Goal: Task Accomplishment & Management: Complete application form

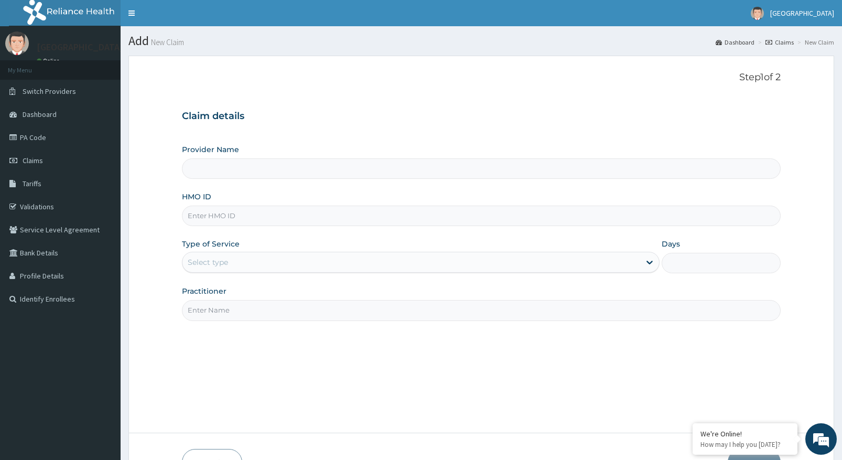
type input "[GEOGRAPHIC_DATA]"
click at [248, 216] on input "HMO ID" at bounding box center [481, 215] width 599 height 20
type input "AIT/10633/A"
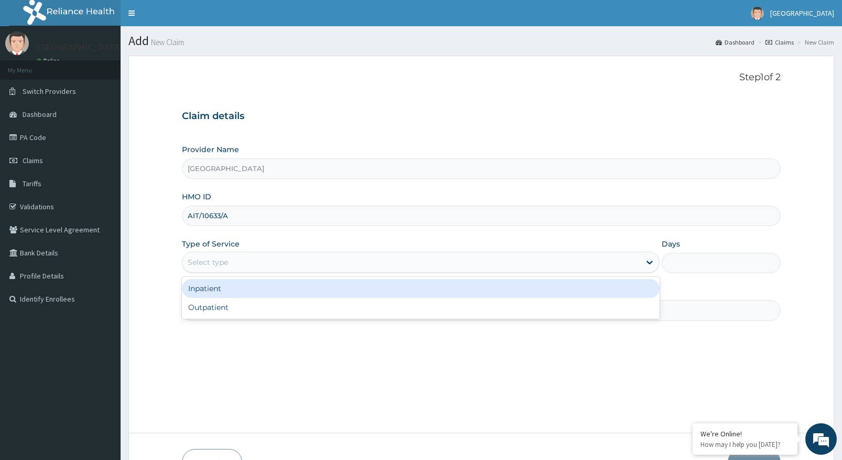
click at [266, 259] on div "Select type" at bounding box center [411, 262] width 458 height 17
click at [225, 284] on div "Inpatient" at bounding box center [420, 288] width 477 height 19
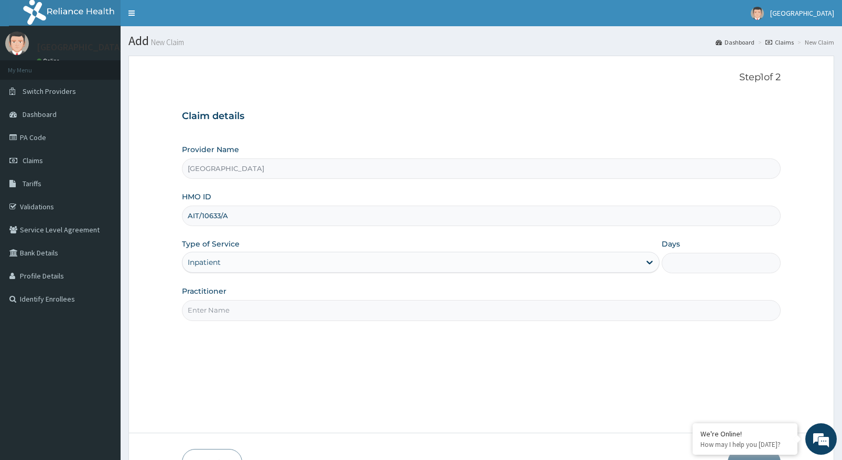
click at [693, 264] on input "Days" at bounding box center [720, 263] width 119 height 20
type input "1"
click at [241, 303] on input "Practitioner" at bounding box center [481, 310] width 599 height 20
type input "DR [PERSON_NAME]"
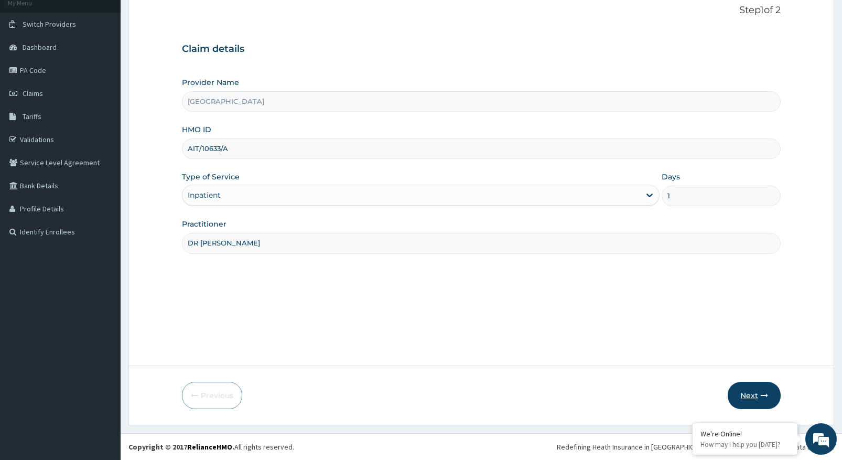
click at [748, 395] on button "Next" at bounding box center [753, 395] width 53 height 27
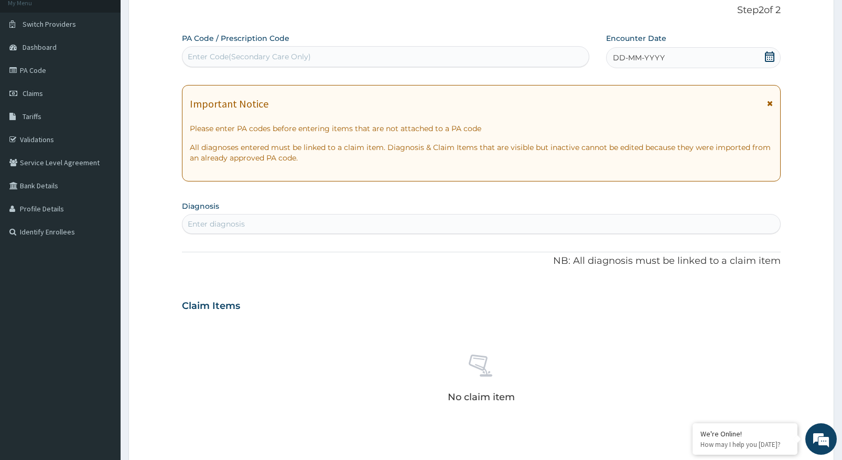
click at [772, 56] on icon at bounding box center [769, 56] width 10 height 10
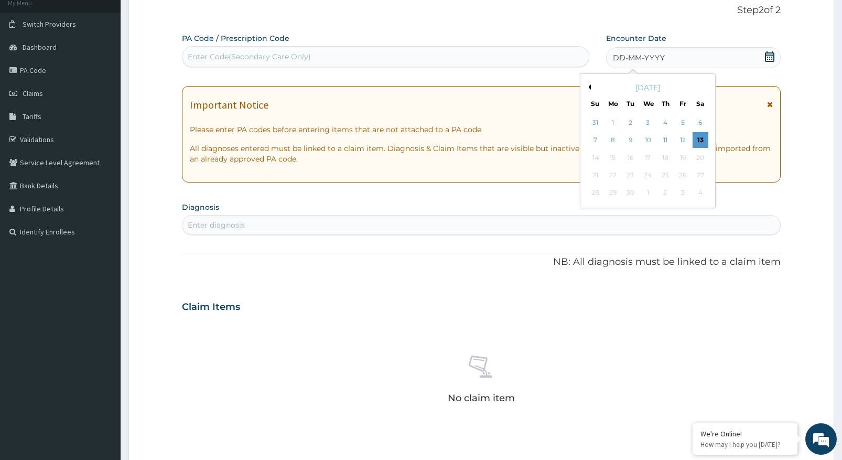
click at [589, 87] on button "Previous Month" at bounding box center [587, 86] width 5 height 5
click at [649, 142] on div "6" at bounding box center [648, 141] width 16 height 16
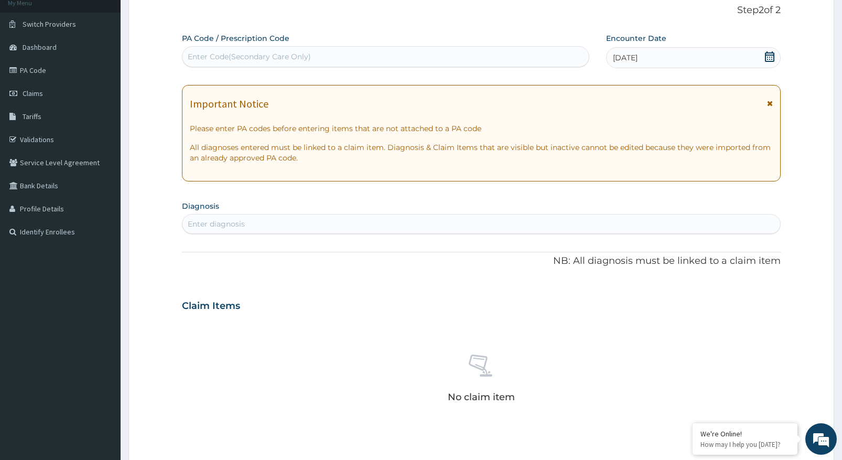
click at [344, 61] on div "Enter Code(Secondary Care Only)" at bounding box center [385, 56] width 406 height 17
type input "PA/8E61FD"
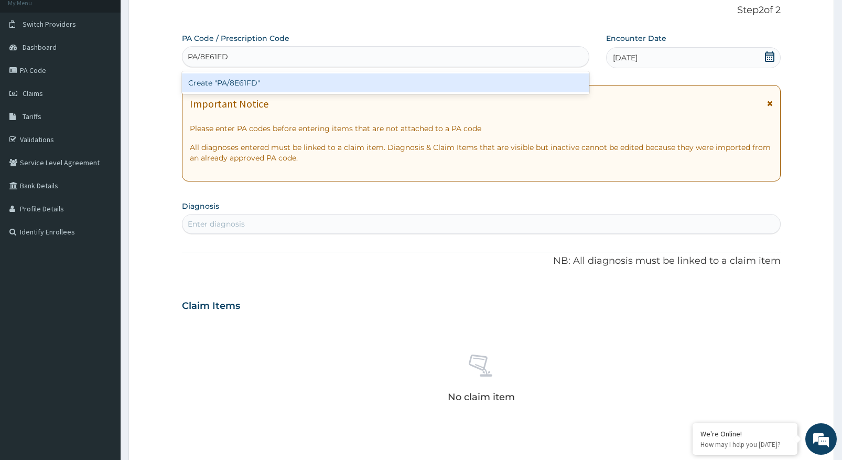
click at [395, 88] on div "Create "PA/8E61FD"" at bounding box center [385, 82] width 407 height 19
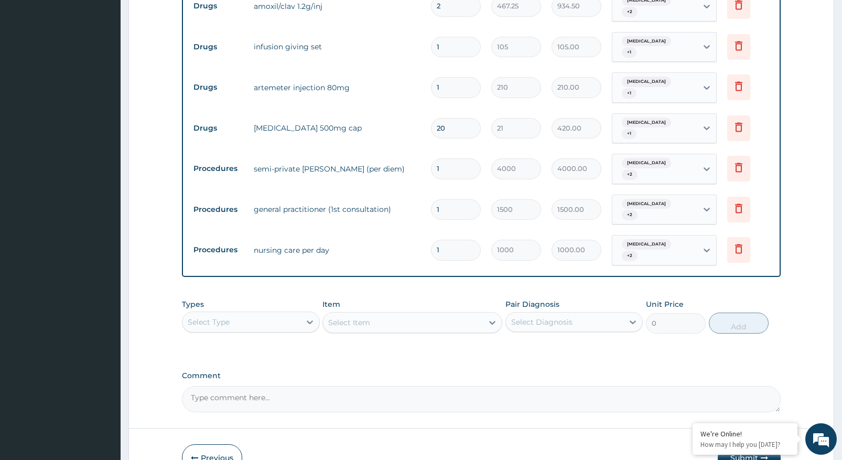
scroll to position [513, 0]
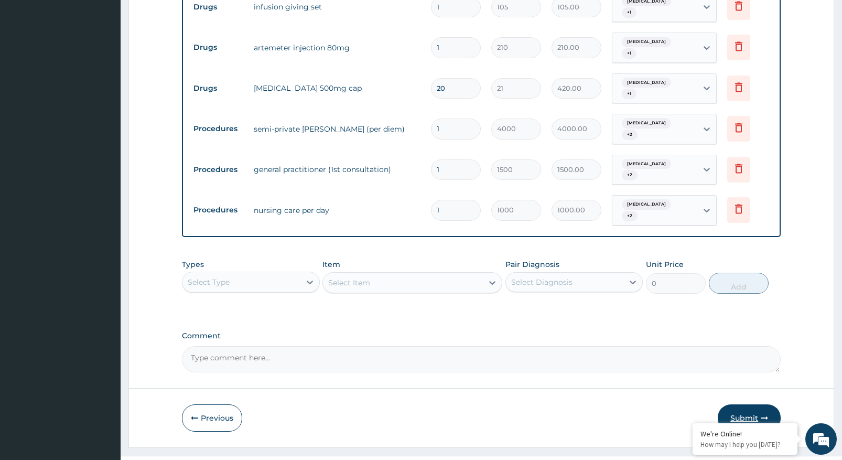
click at [744, 404] on button "Submit" at bounding box center [749, 417] width 63 height 27
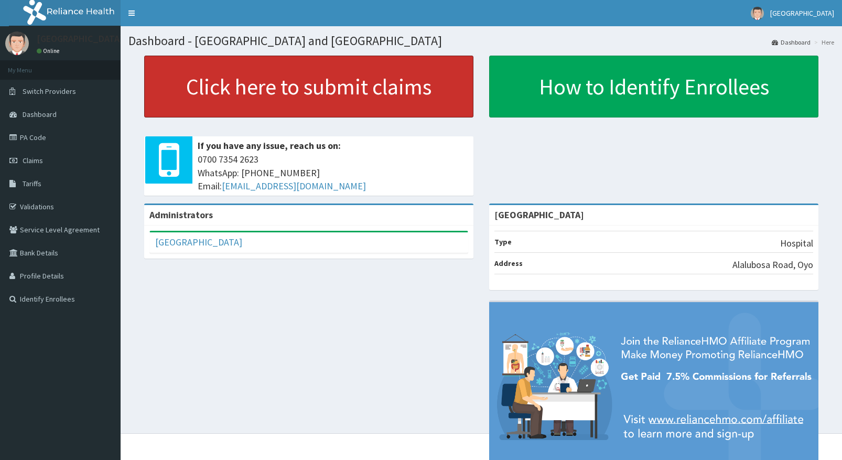
click at [219, 97] on link "Click here to submit claims" at bounding box center [308, 87] width 329 height 62
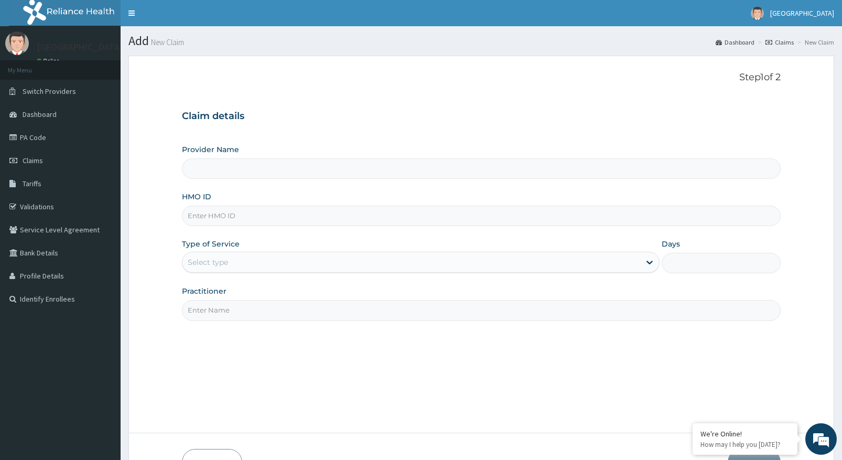
type input "[GEOGRAPHIC_DATA]"
click at [239, 223] on input "HMO ID" at bounding box center [481, 215] width 599 height 20
type input "AIT/10534/C"
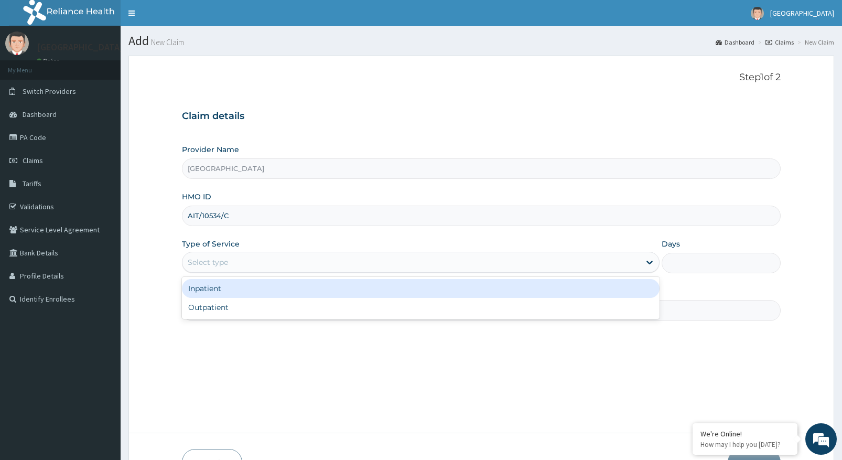
click at [233, 254] on div "Select type" at bounding box center [411, 262] width 458 height 17
click at [225, 289] on div "Inpatient" at bounding box center [420, 288] width 477 height 19
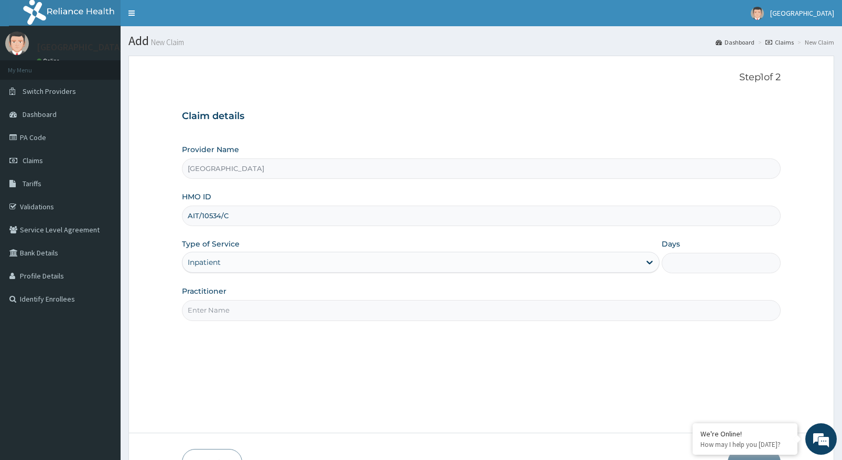
click at [670, 263] on input "Days" at bounding box center [720, 263] width 119 height 20
type input "1"
click at [264, 313] on input "Practitioner" at bounding box center [481, 310] width 599 height 20
type input "DR PERIOLA"
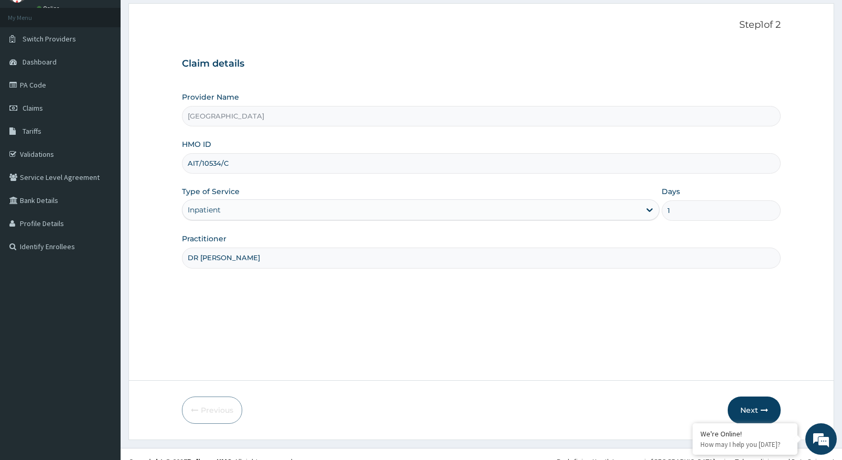
scroll to position [67, 0]
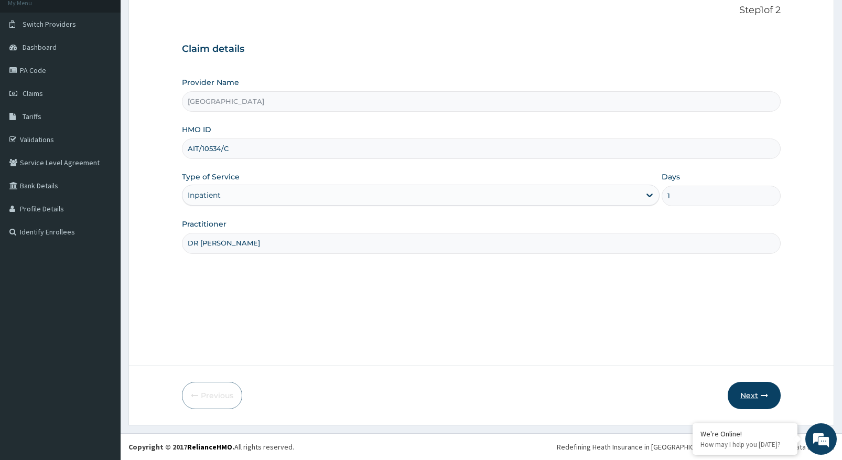
click at [743, 395] on button "Next" at bounding box center [753, 395] width 53 height 27
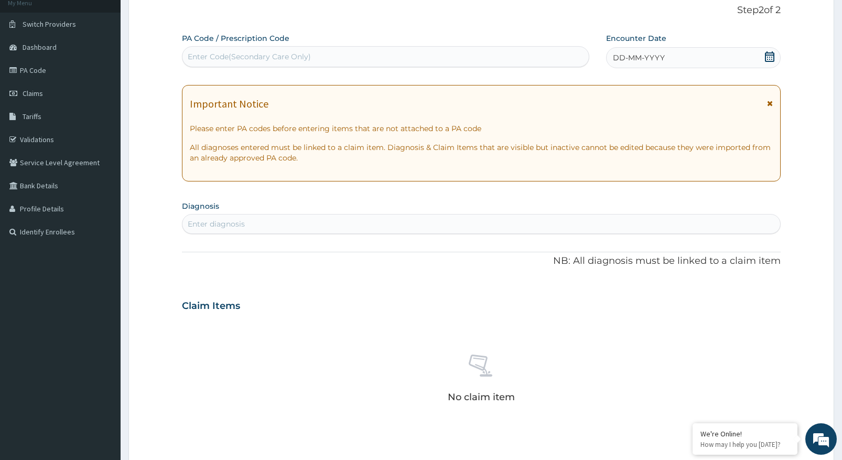
click at [701, 52] on div "DD-MM-YYYY" at bounding box center [693, 57] width 175 height 21
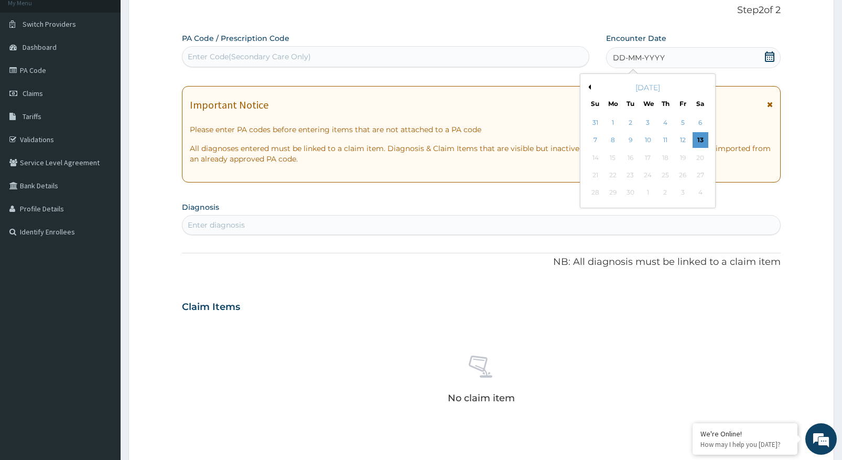
click at [587, 88] on button "Previous Month" at bounding box center [587, 86] width 5 height 5
click at [646, 138] on div "6" at bounding box center [648, 141] width 16 height 16
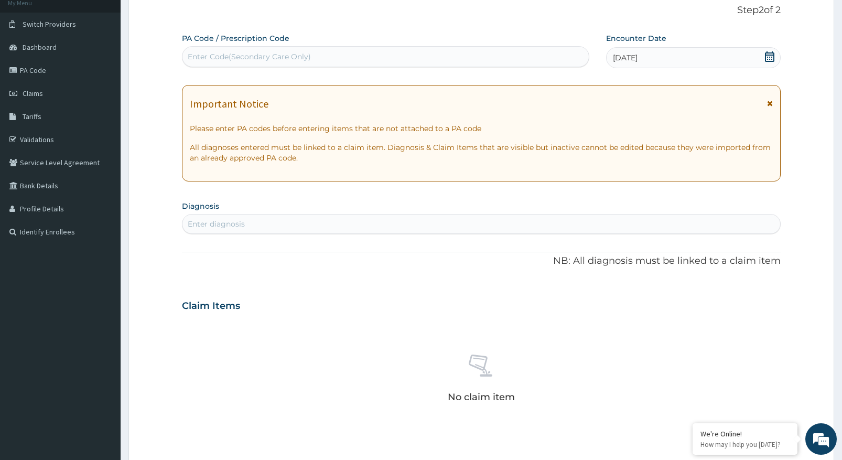
click at [365, 59] on div "Enter Code(Secondary Care Only)" at bounding box center [385, 56] width 406 height 17
type input "PA/D19035"
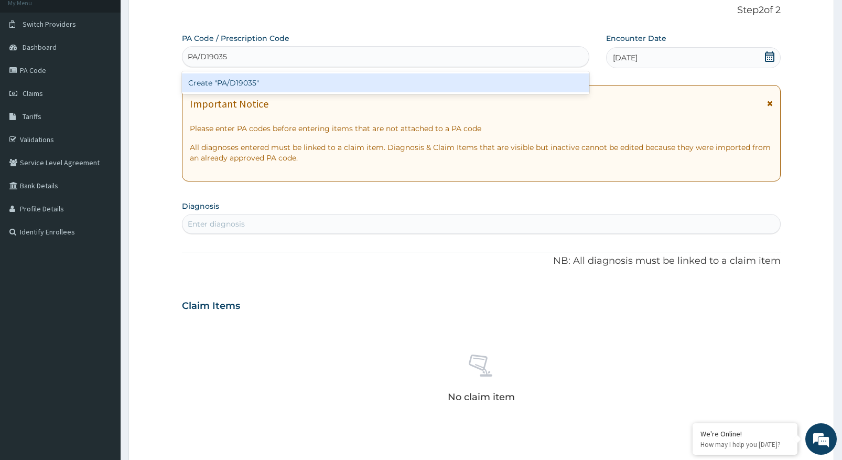
click at [337, 80] on div "Create "PA/D19035"" at bounding box center [385, 82] width 407 height 19
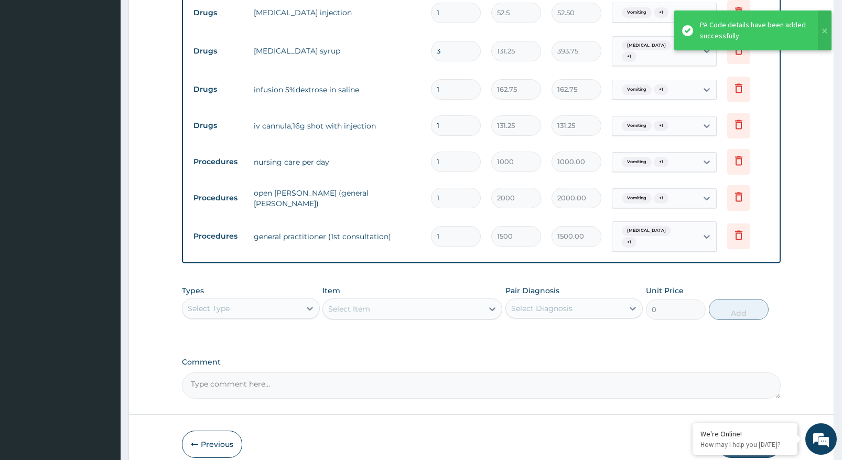
scroll to position [463, 0]
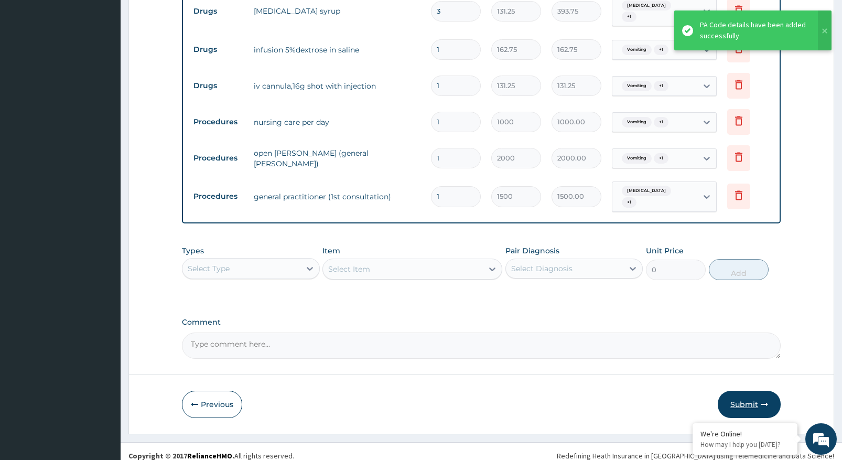
click at [739, 395] on button "Submit" at bounding box center [749, 403] width 63 height 27
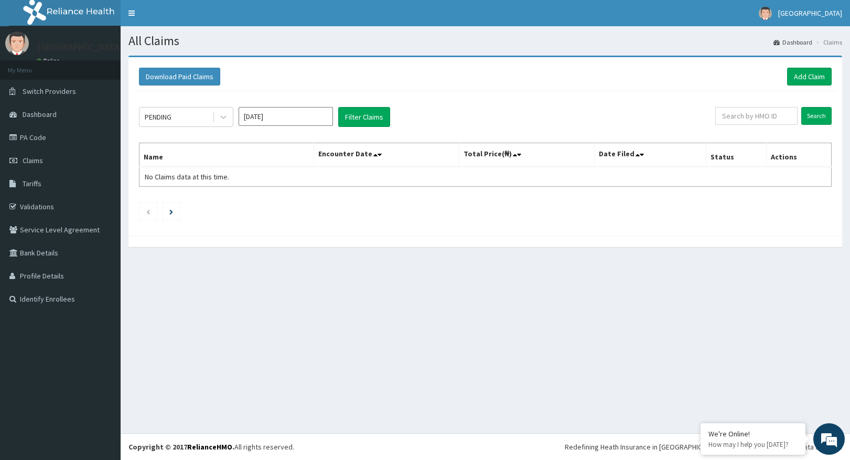
click at [333, 81] on div "Download Paid Claims Add Claim" at bounding box center [485, 77] width 692 height 18
